Goal: Book appointment/travel/reservation

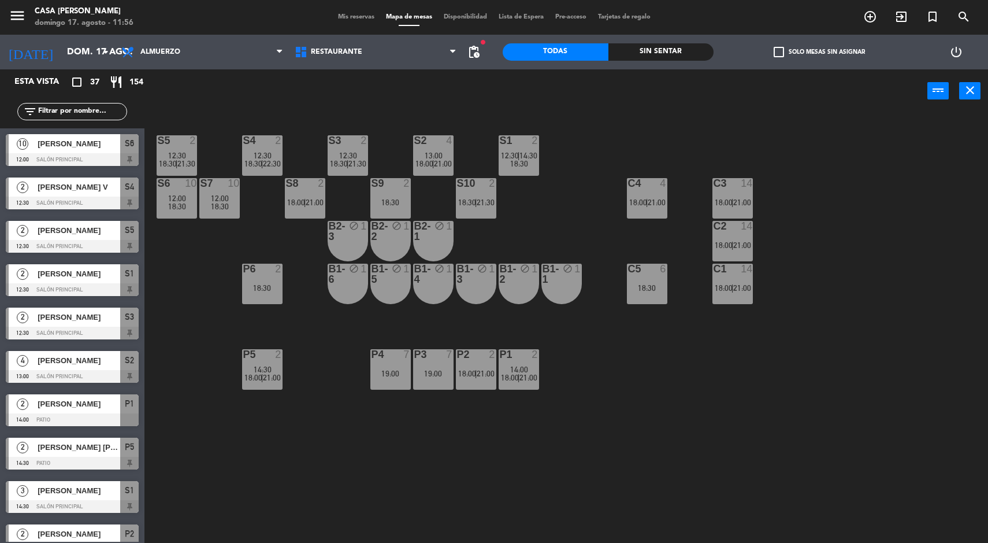
click at [514, 354] on div at bounding box center [518, 354] width 19 height 10
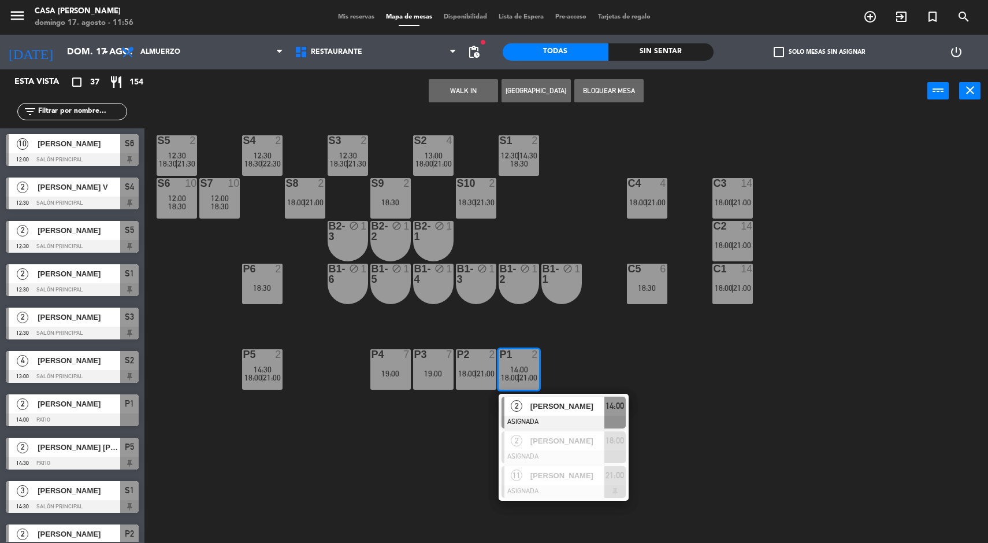
click at [535, 399] on div "[PERSON_NAME]" at bounding box center [566, 405] width 75 height 19
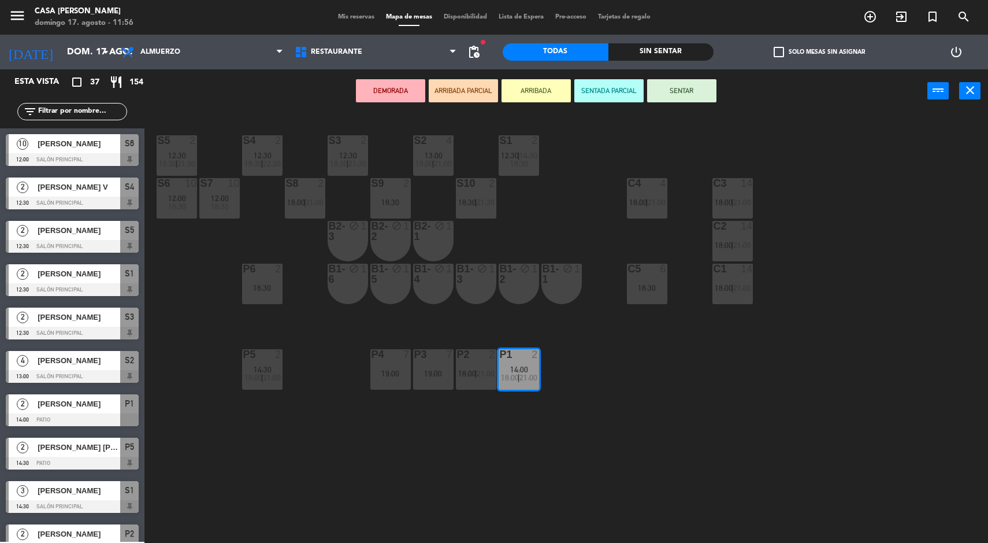
click at [251, 289] on div "18:30" at bounding box center [262, 288] width 40 height 8
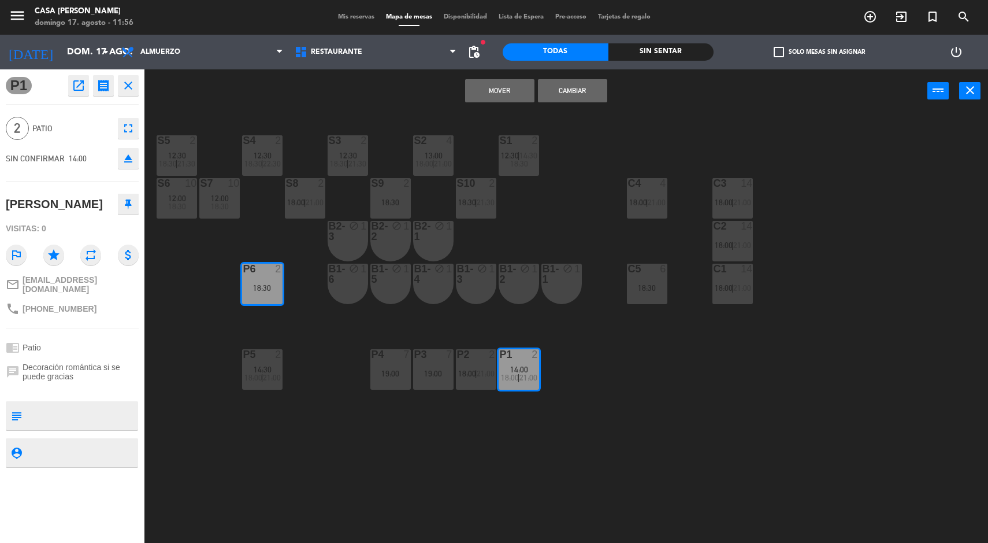
click at [473, 99] on button "Mover" at bounding box center [499, 90] width 69 height 23
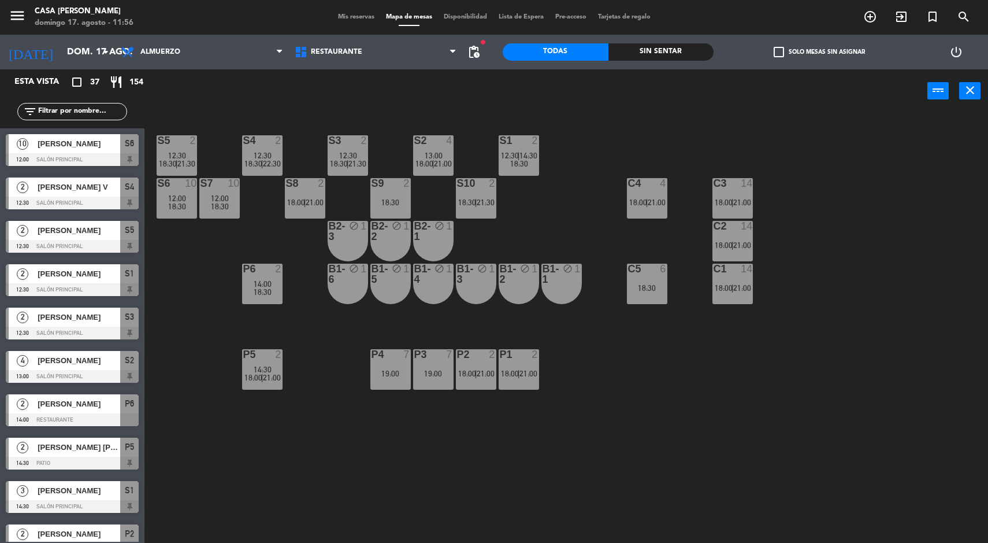
click at [536, 372] on span "21:00" at bounding box center [528, 373] width 18 height 9
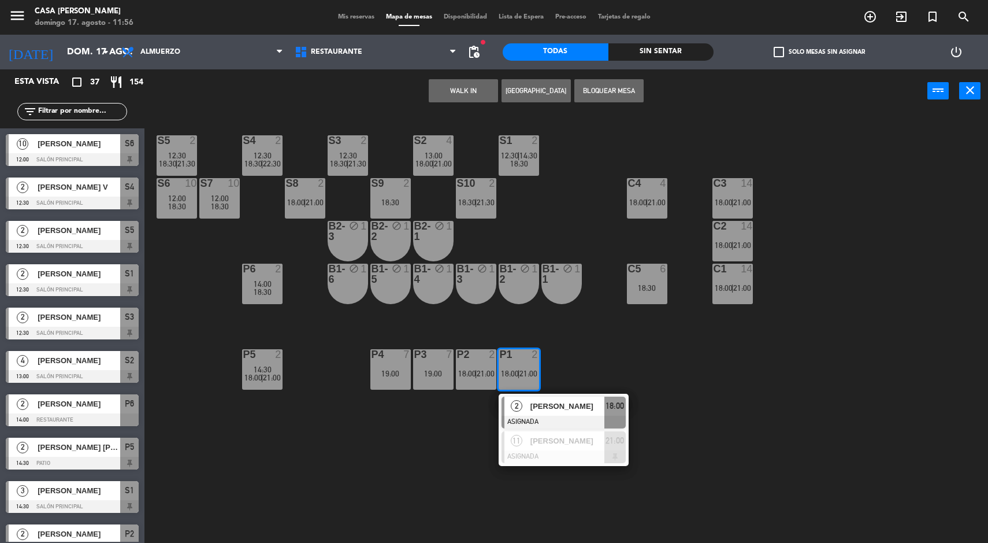
click at [489, 364] on div "P2 2 18:00 | 21:00" at bounding box center [476, 369] width 40 height 40
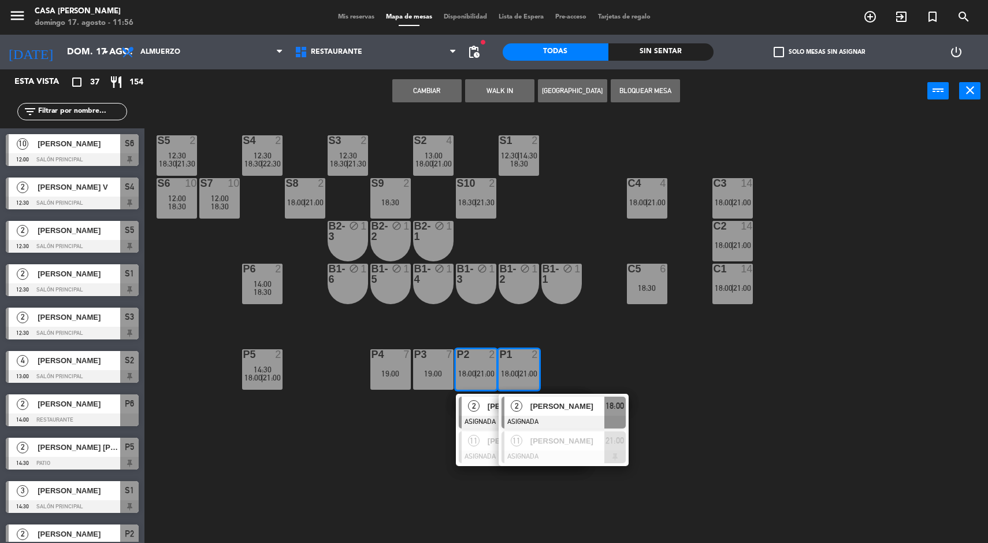
click at [427, 367] on div "P3 7 19:00" at bounding box center [433, 369] width 40 height 40
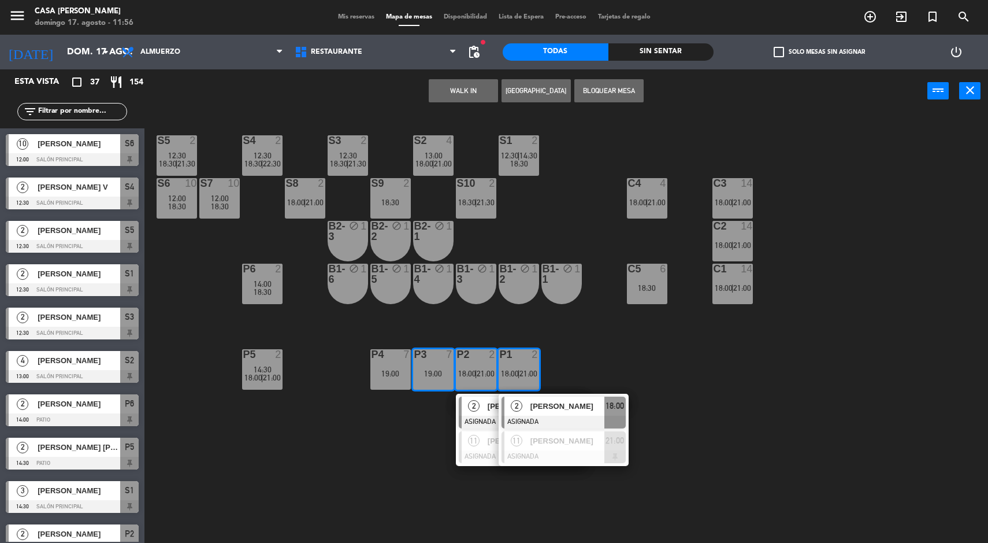
click at [392, 372] on div "19:00" at bounding box center [390, 373] width 40 height 8
click at [436, 96] on button "WALK IN" at bounding box center [463, 90] width 69 height 23
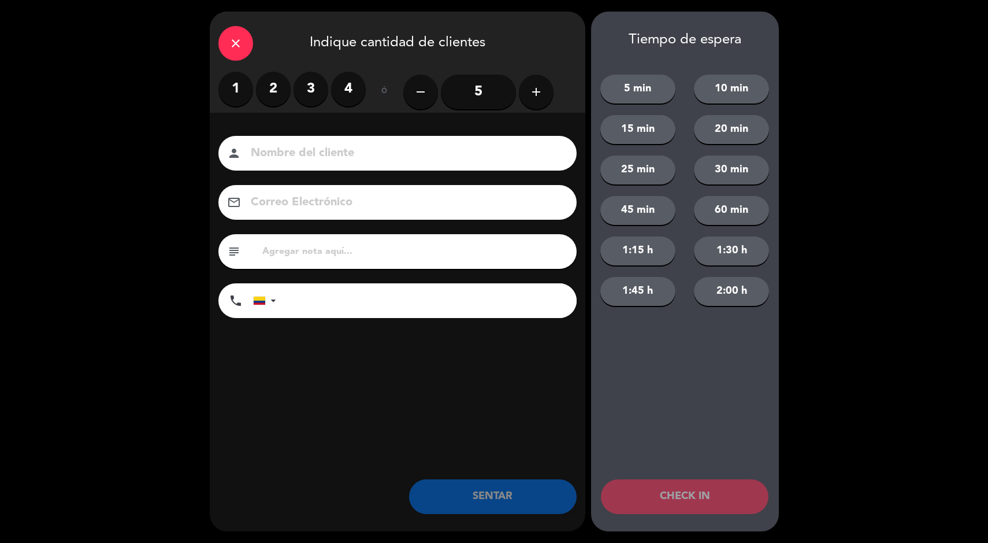
click at [239, 96] on label "1" at bounding box center [235, 89] width 35 height 35
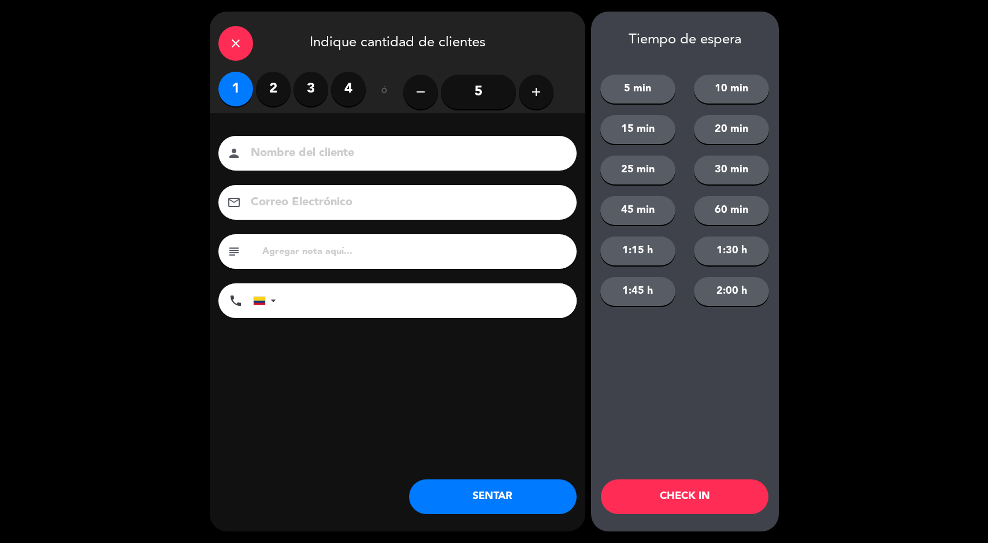
click at [507, 507] on button "SENTAR" at bounding box center [493, 496] width 168 height 35
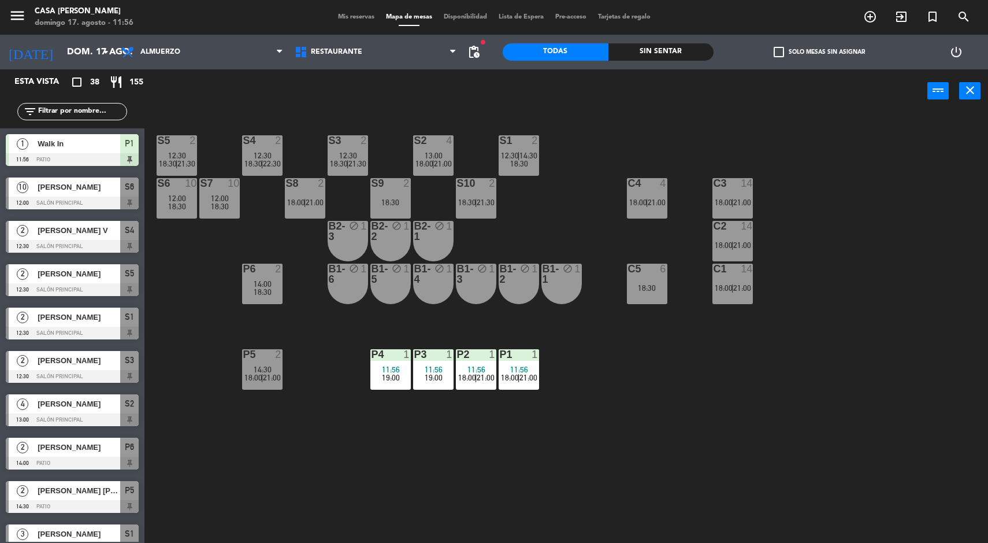
click at [153, 345] on main "S5 2 12:30 18:30 | 21:30 S4 2 12:30 18:30 | 22:30 S3 2 12:30 18:30 | 21:30 S2 4…" at bounding box center [566, 325] width 844 height 440
click at [256, 477] on div "S5 2 12:30 18:30 | 21:30 S4 2 12:30 18:30 | 22:30 S3 2 12:30 18:30 | 21:30 S2 4…" at bounding box center [571, 329] width 834 height 430
click at [653, 44] on div "Sin sentar" at bounding box center [661, 51] width 106 height 17
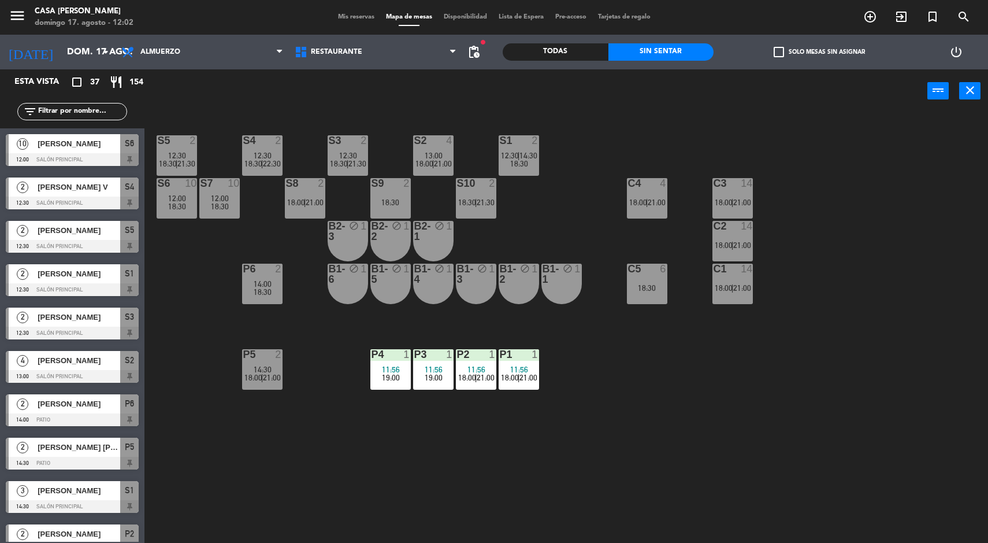
click at [246, 155] on div "12:30" at bounding box center [262, 155] width 40 height 8
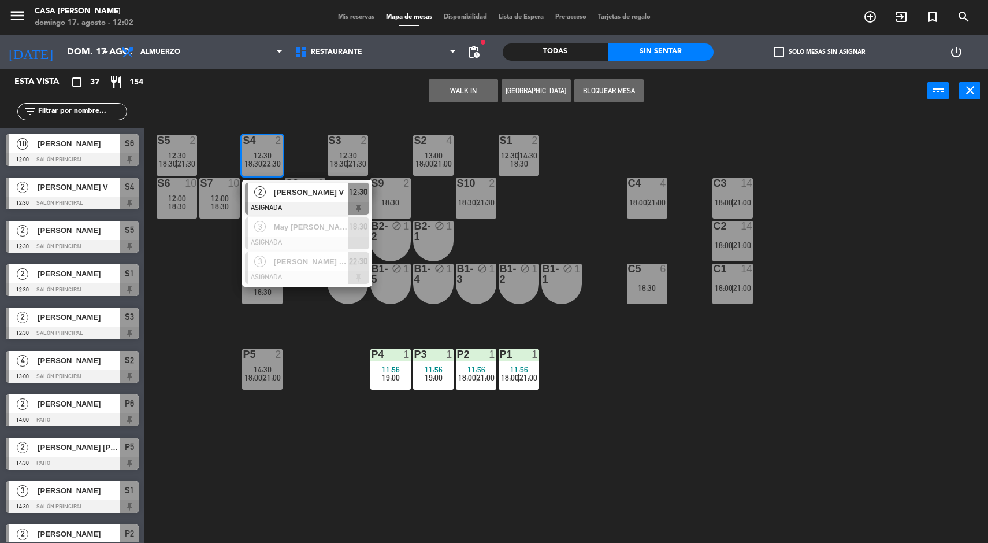
click at [255, 180] on div "2 [PERSON_NAME] V ASIGNADA 12:30" at bounding box center [307, 199] width 130 height 38
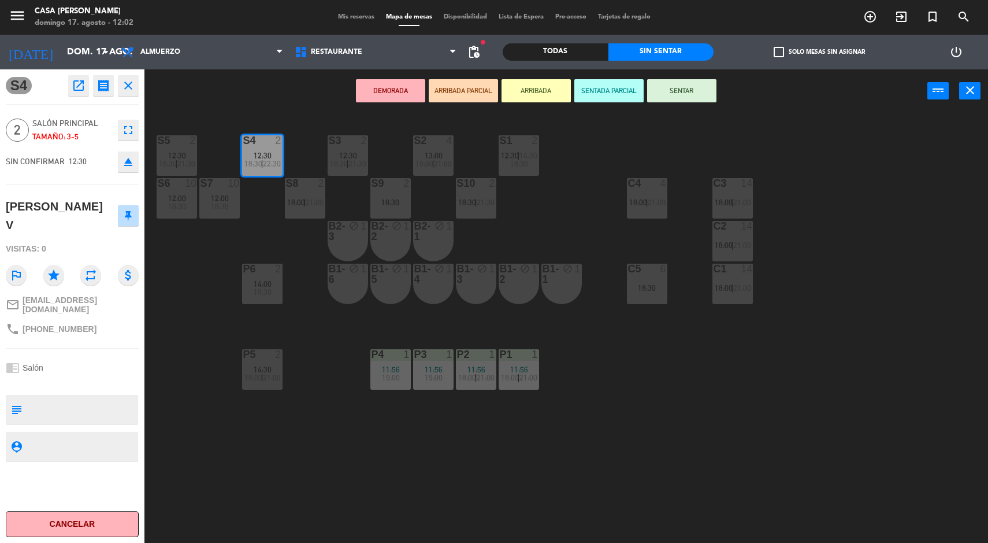
click at [510, 166] on div "18:30" at bounding box center [519, 163] width 40 height 8
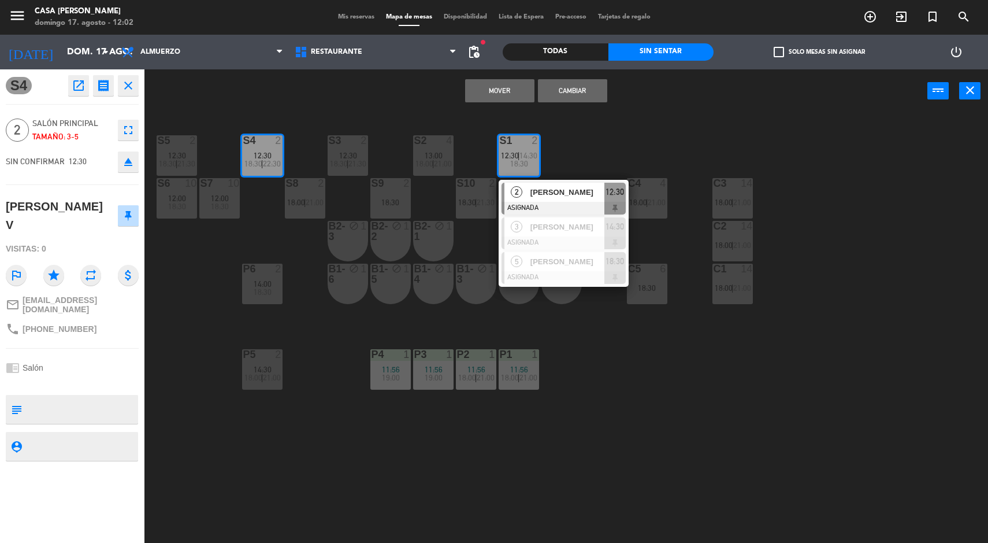
click at [540, 191] on span "[PERSON_NAME]" at bounding box center [567, 192] width 74 height 12
click at [574, 102] on button "Cambiar" at bounding box center [572, 90] width 69 height 23
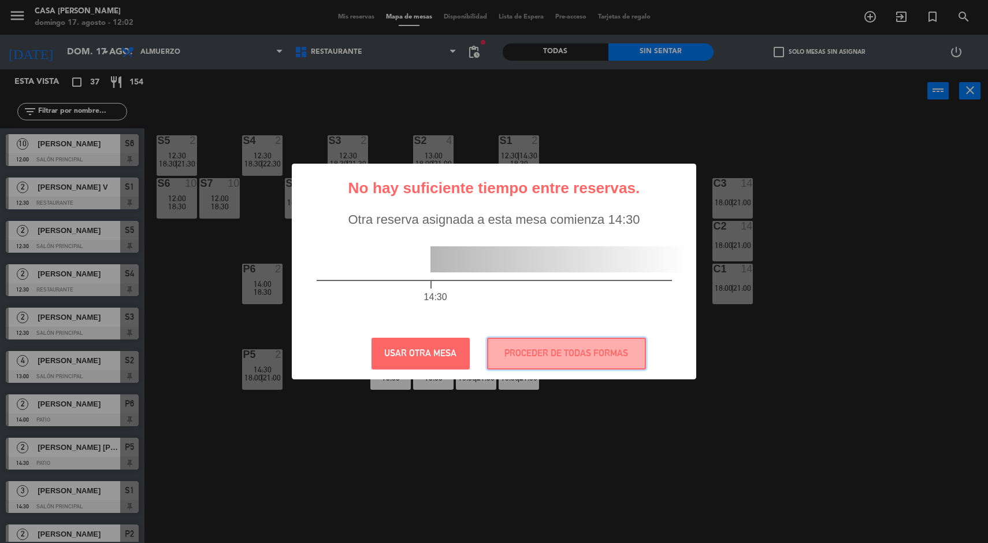
click at [533, 357] on button "PROCEDER DE TODAS FORMAS" at bounding box center [566, 353] width 159 height 32
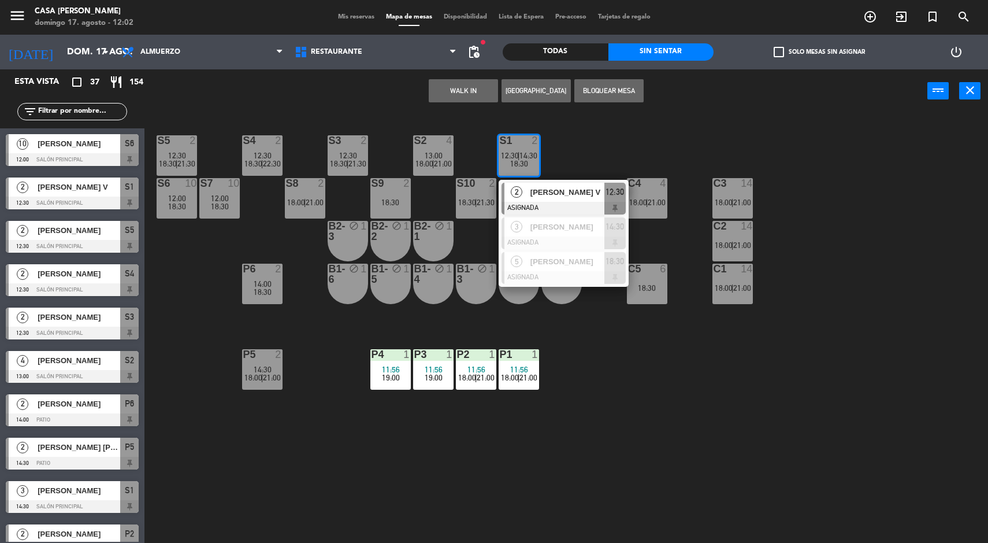
click at [536, 227] on span "[PERSON_NAME]" at bounding box center [567, 227] width 74 height 12
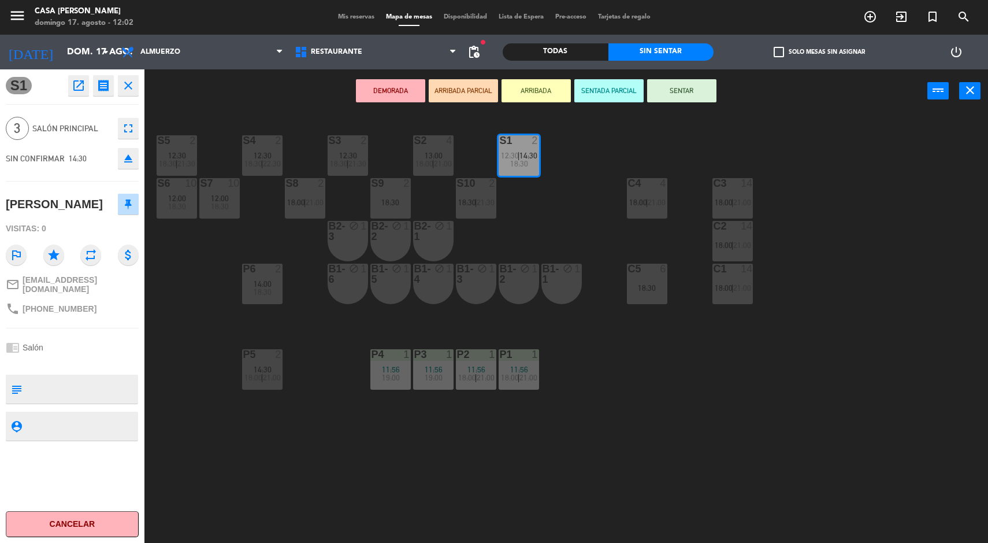
click at [247, 151] on div "12:30" at bounding box center [262, 155] width 40 height 8
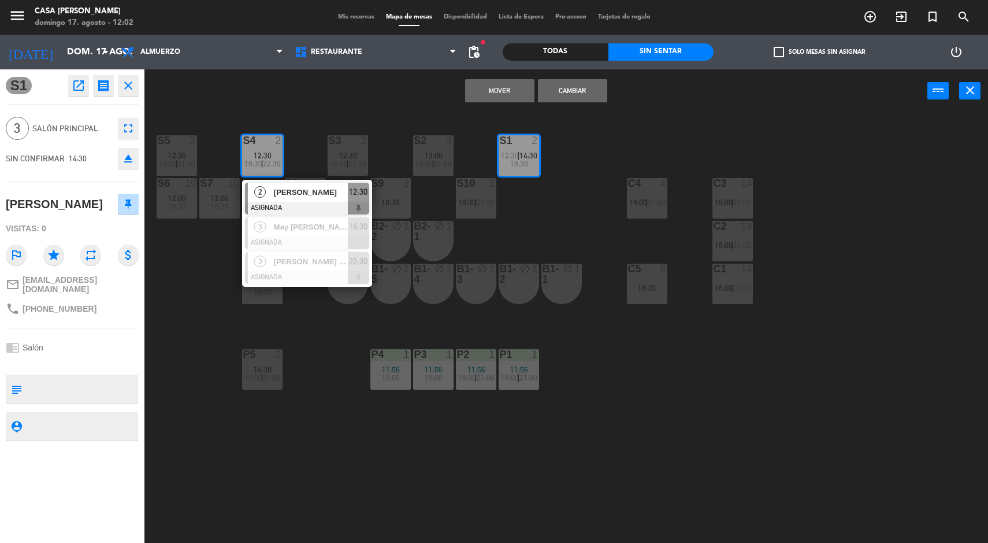
click at [496, 88] on button "Mover" at bounding box center [499, 90] width 69 height 23
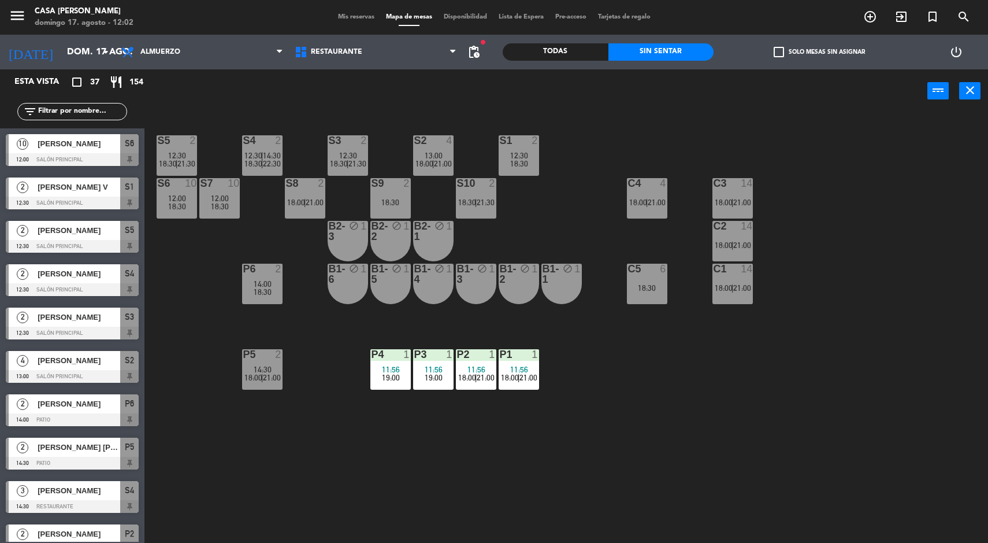
click at [259, 142] on div at bounding box center [262, 140] width 19 height 10
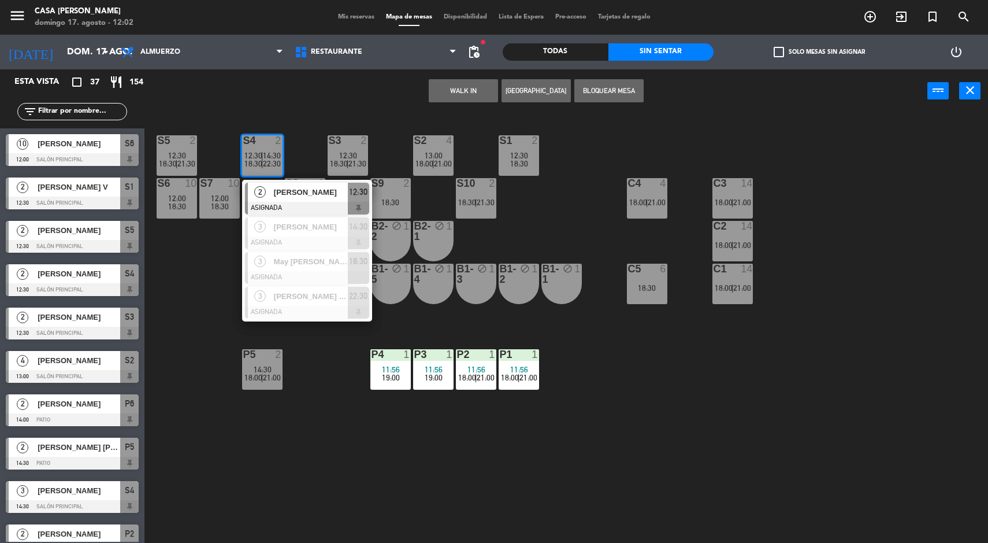
click at [273, 200] on div "[PERSON_NAME]" at bounding box center [310, 192] width 75 height 19
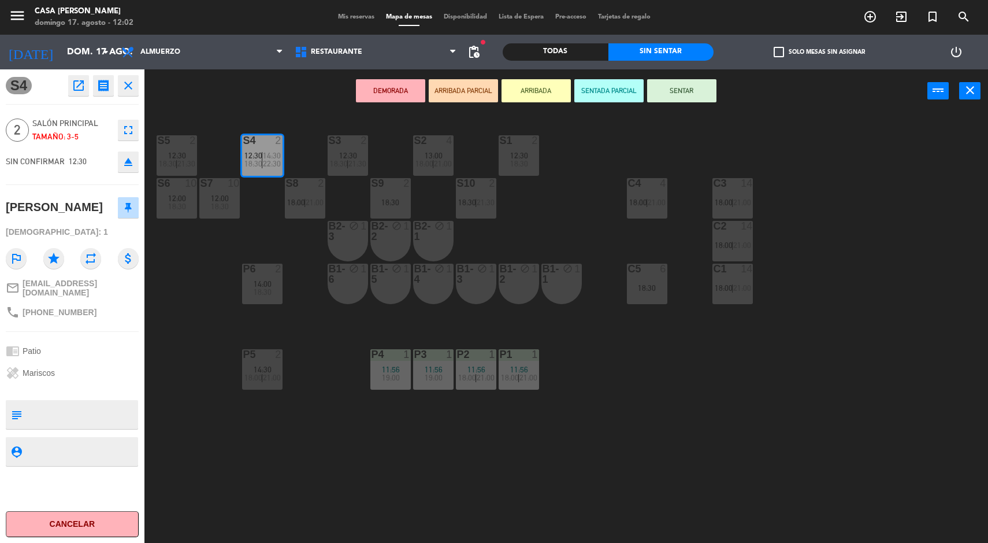
click at [691, 93] on button "SENTAR" at bounding box center [681, 90] width 69 height 23
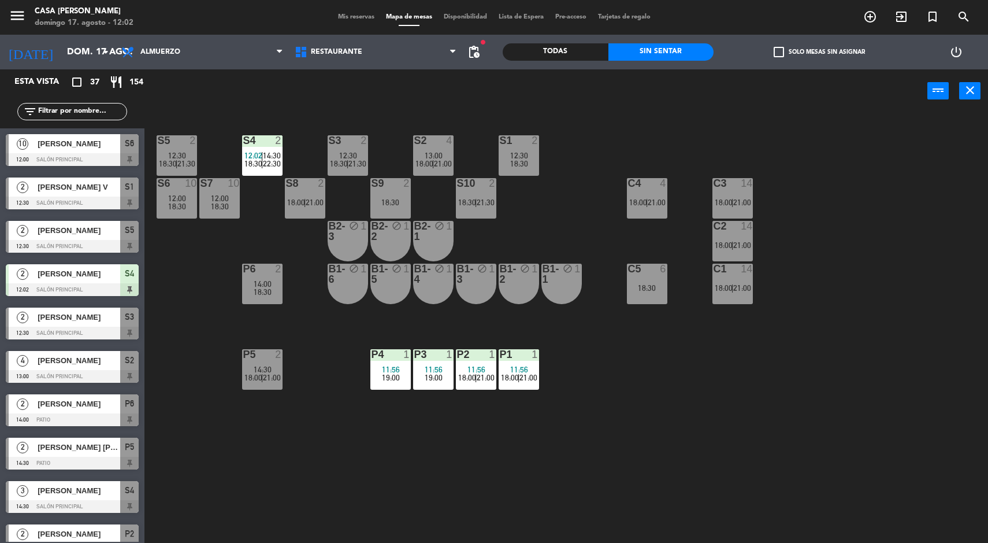
click at [372, 497] on div "S5 2 12:30 18:30 | 21:30 S4 2 12:02 | 14:30 18:30 | 22:30 S3 2 12:30 18:30 | 21…" at bounding box center [571, 329] width 834 height 430
click at [744, 279] on div "C1 14 18:00 | 21:00" at bounding box center [732, 283] width 40 height 40
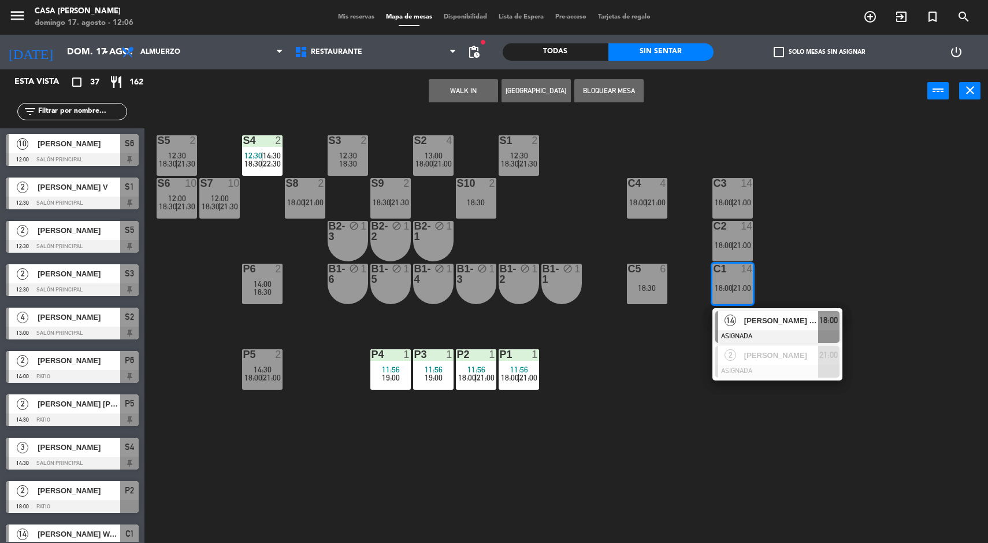
click at [525, 90] on button "[GEOGRAPHIC_DATA]" at bounding box center [536, 90] width 69 height 23
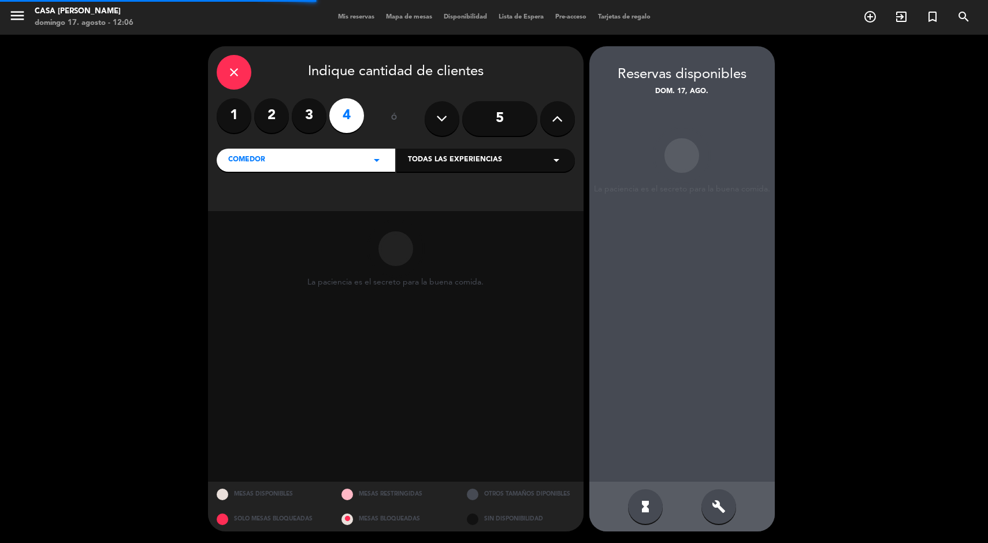
click at [305, 125] on label "3" at bounding box center [309, 115] width 35 height 35
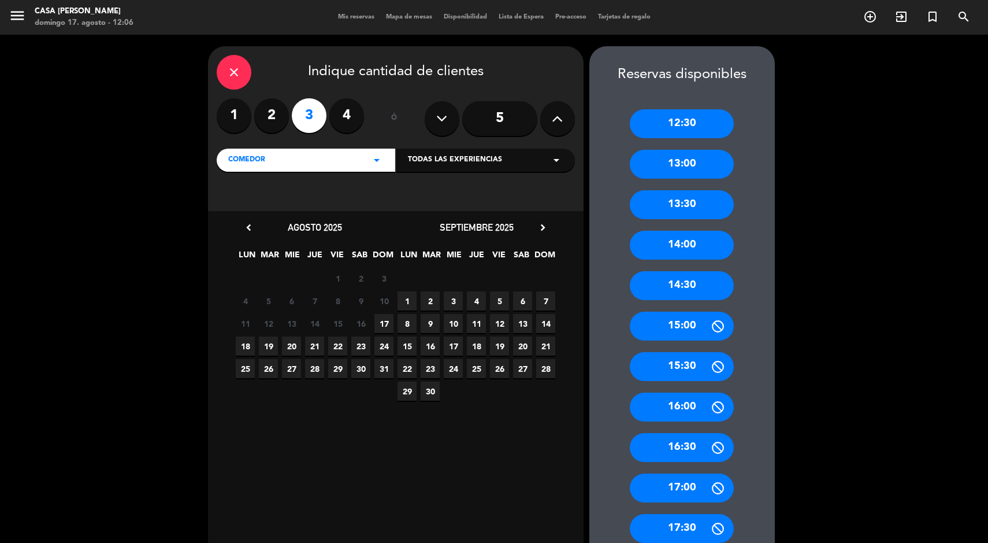
click at [716, 243] on div "14:00" at bounding box center [682, 245] width 104 height 29
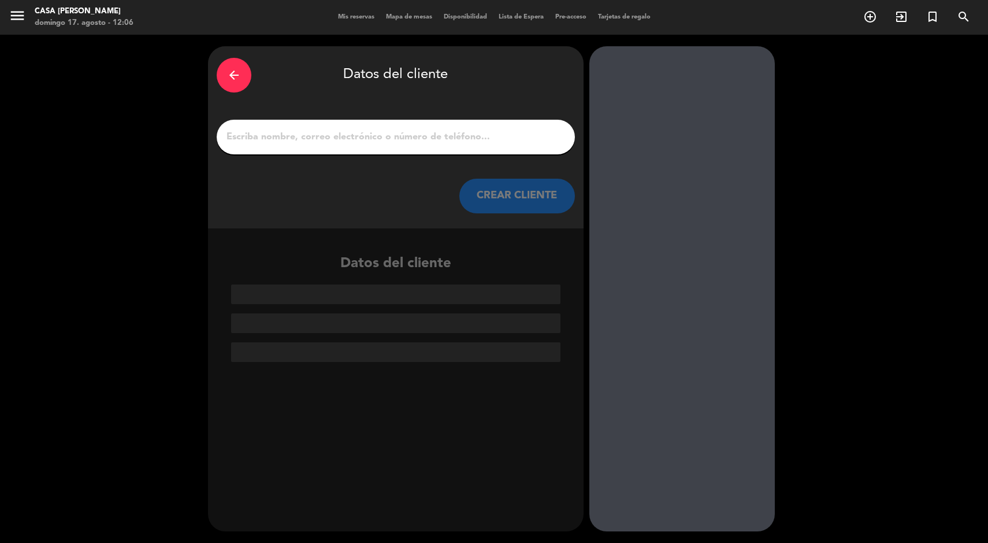
click at [478, 135] on input "1" at bounding box center [395, 137] width 341 height 16
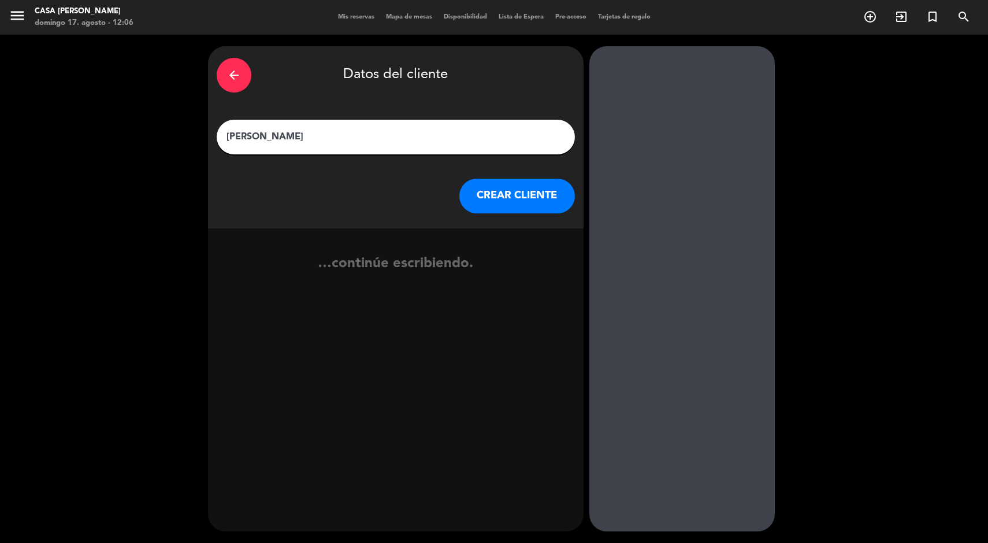
type input "[PERSON_NAME]"
click at [476, 209] on button "CREAR CLIENTE" at bounding box center [517, 196] width 116 height 35
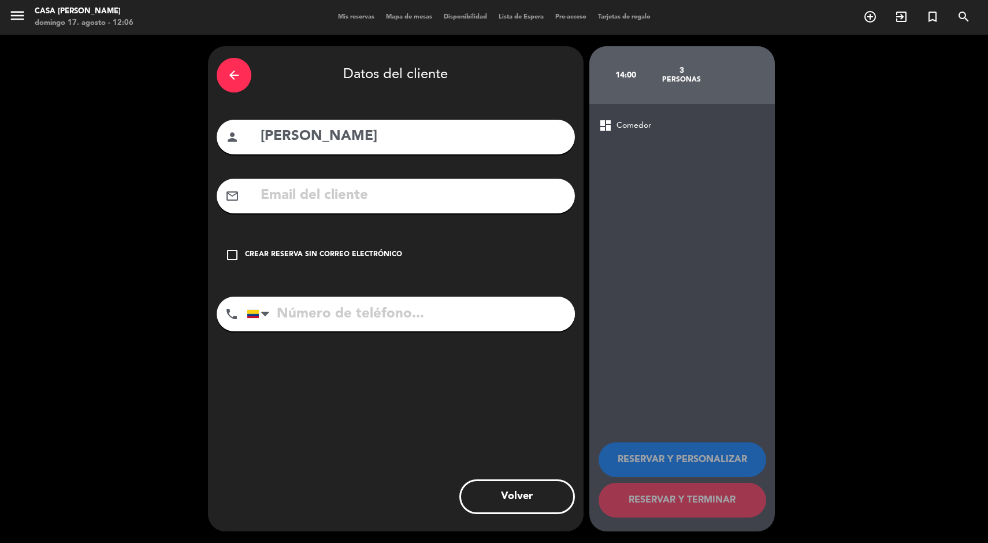
click at [335, 250] on div "Crear reserva sin correo electrónico" at bounding box center [323, 255] width 157 height 12
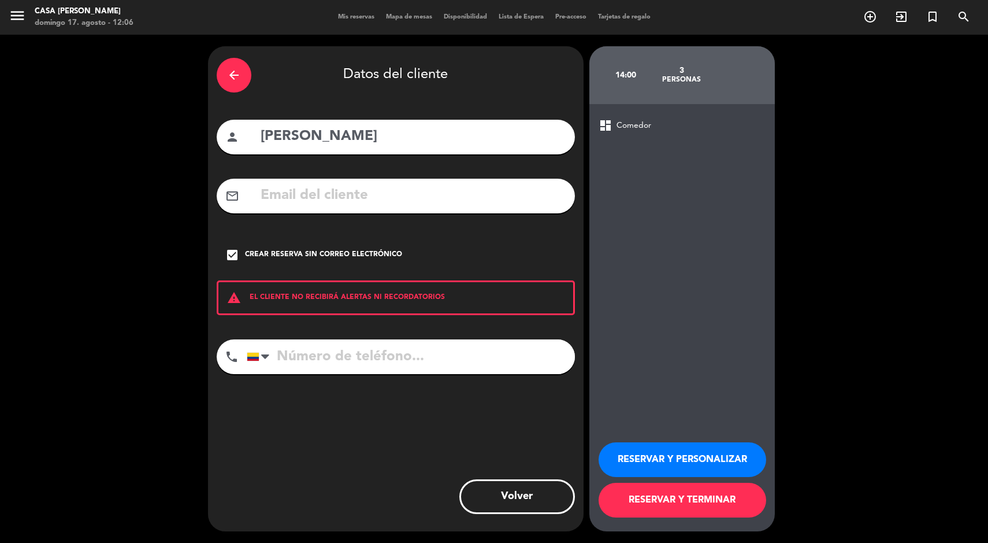
click at [680, 499] on button "RESERVAR Y TERMINAR" at bounding box center [683, 499] width 168 height 35
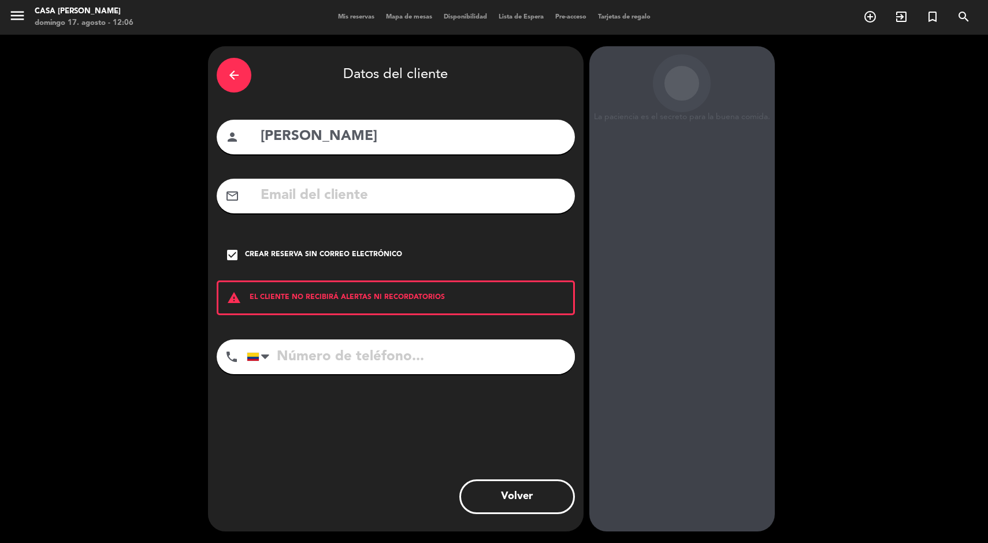
click at [332, 131] on input "[PERSON_NAME]" at bounding box center [412, 137] width 307 height 24
click at [334, 136] on input "[PERSON_NAME]" at bounding box center [412, 137] width 307 height 24
